Goal: Find specific page/section: Find specific page/section

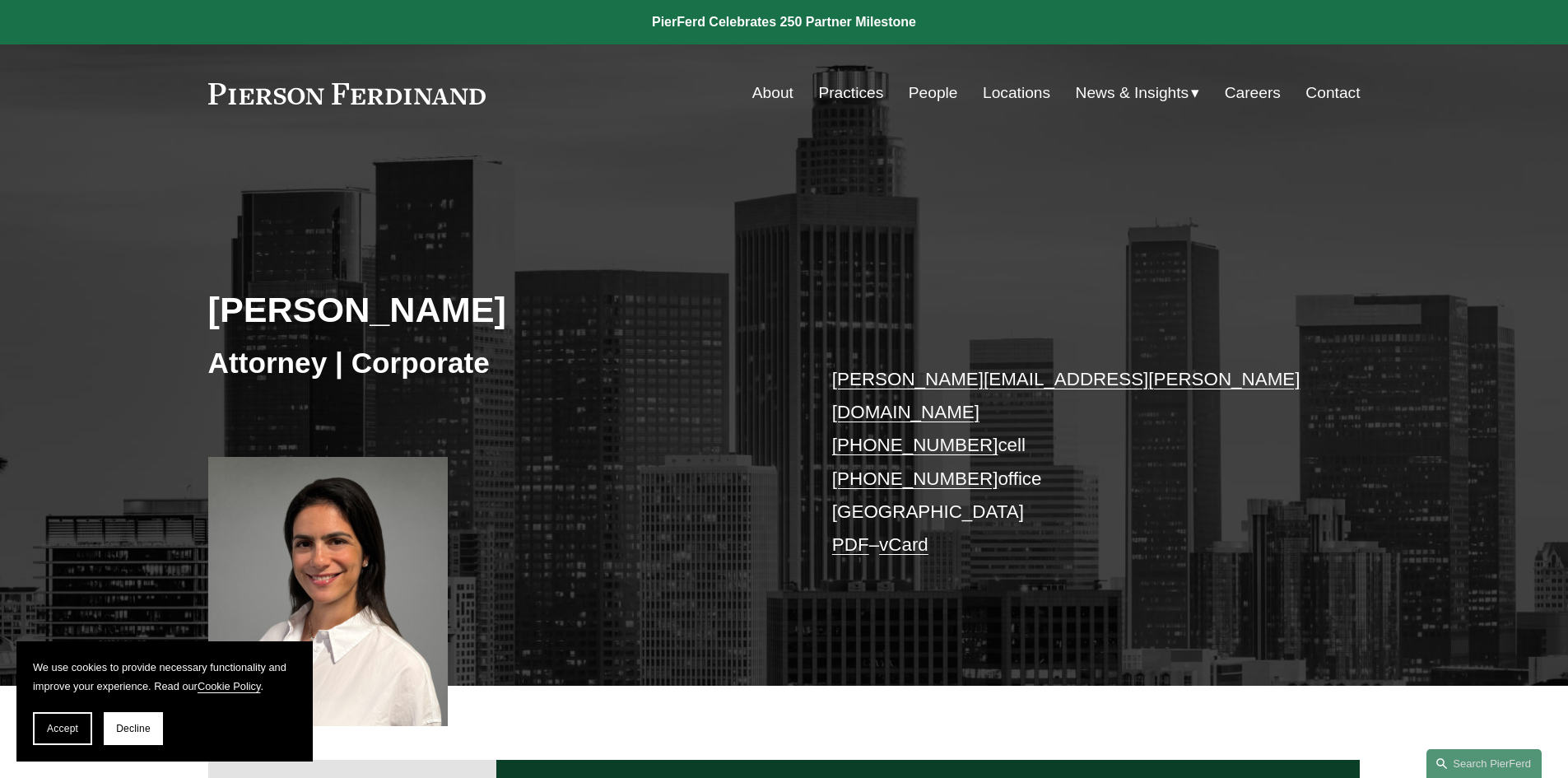
click at [252, 299] on h2 "[PERSON_NAME]" at bounding box center [496, 310] width 576 height 43
drag, startPoint x: 252, startPoint y: 299, endPoint x: 186, endPoint y: 297, distance: 66.0
click at [186, 297] on div "[PERSON_NAME] Attorney | Corporate [PERSON_NAME][EMAIL_ADDRESS][PERSON_NAME][DO…" at bounding box center [784, 437] width 1568 height 496
copy h2 "[PERSON_NAME]"
click at [426, 307] on h2 "[PERSON_NAME]" at bounding box center [496, 310] width 576 height 43
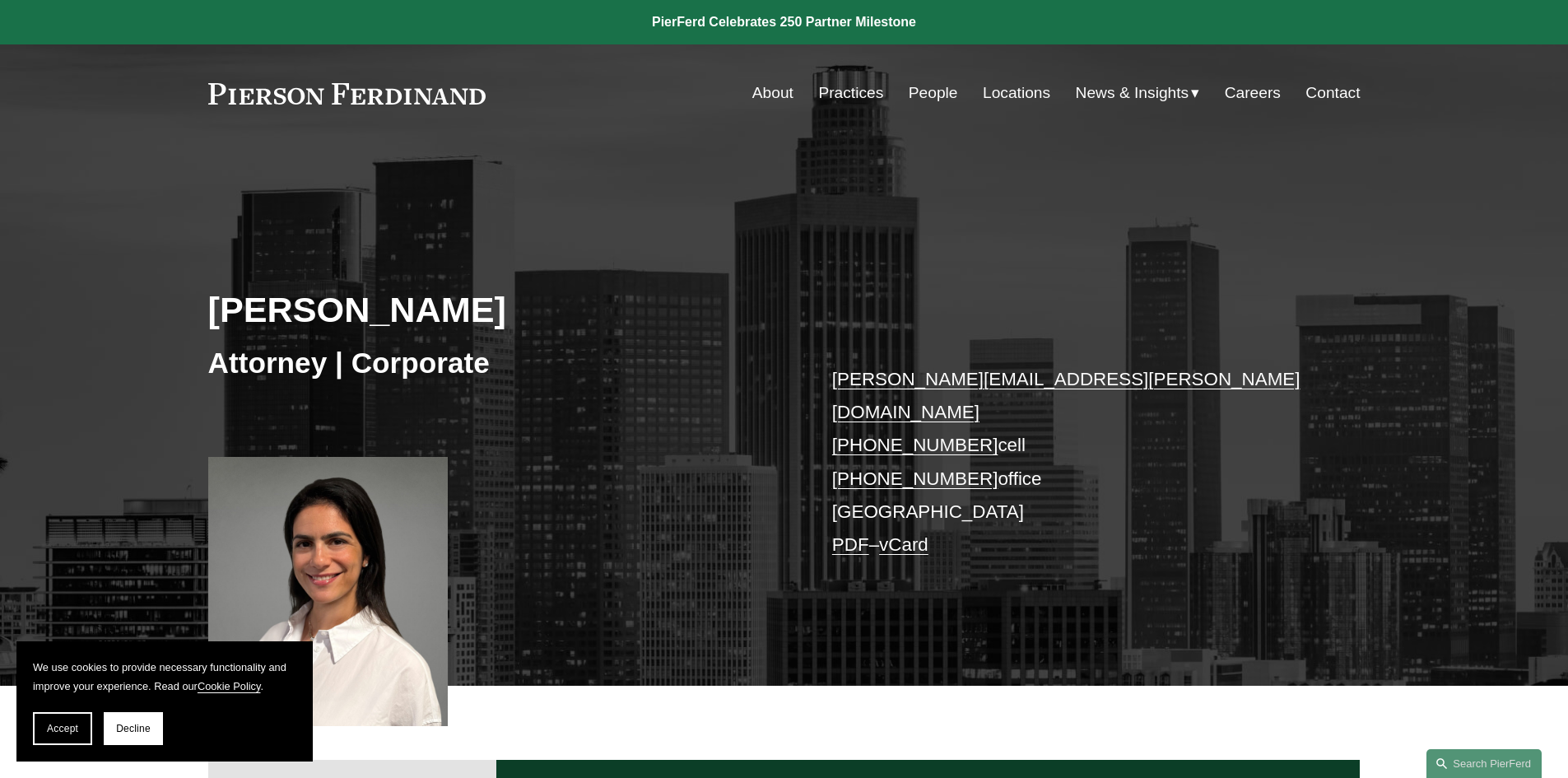
click at [426, 307] on h2 "[PERSON_NAME]" at bounding box center [496, 310] width 576 height 43
copy h2 "[PERSON_NAME]"
click at [548, 323] on h2 "[PERSON_NAME]" at bounding box center [496, 310] width 576 height 43
click at [442, 324] on h2 "[PERSON_NAME]" at bounding box center [496, 310] width 576 height 43
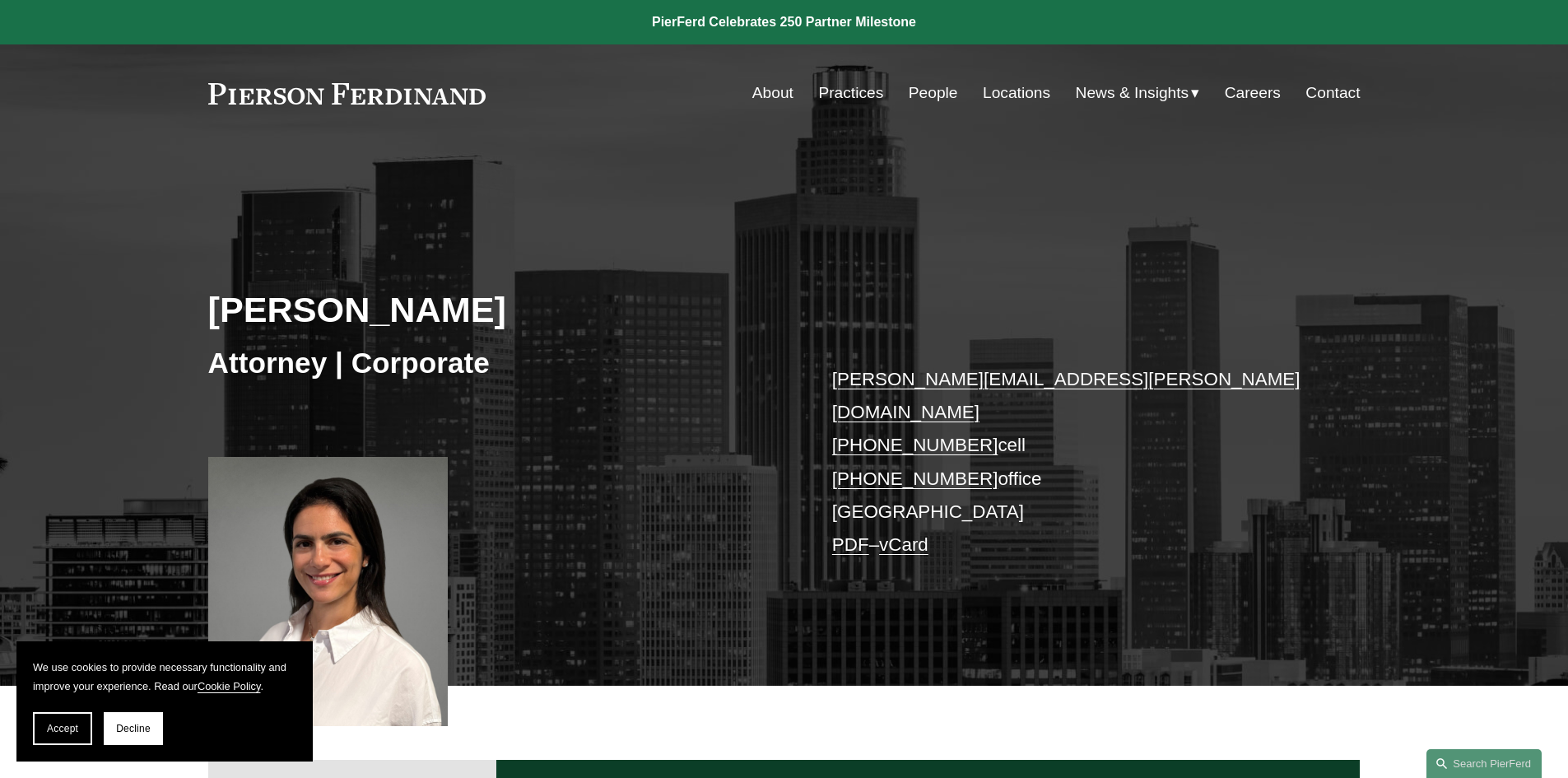
copy h2 "[PERSON_NAME]"
